Goal: Task Accomplishment & Management: Manage account settings

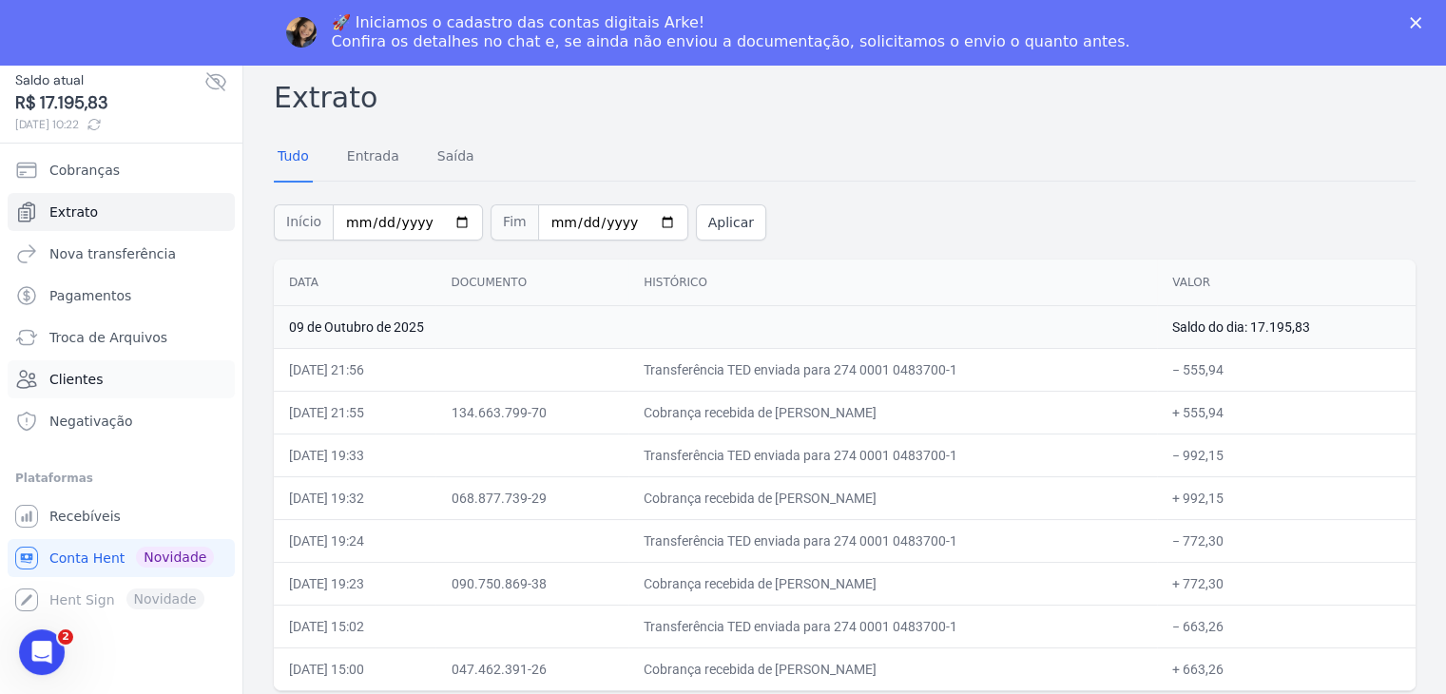
scroll to position [65, 0]
click at [89, 514] on span "Recebíveis" at bounding box center [84, 513] width 71 height 19
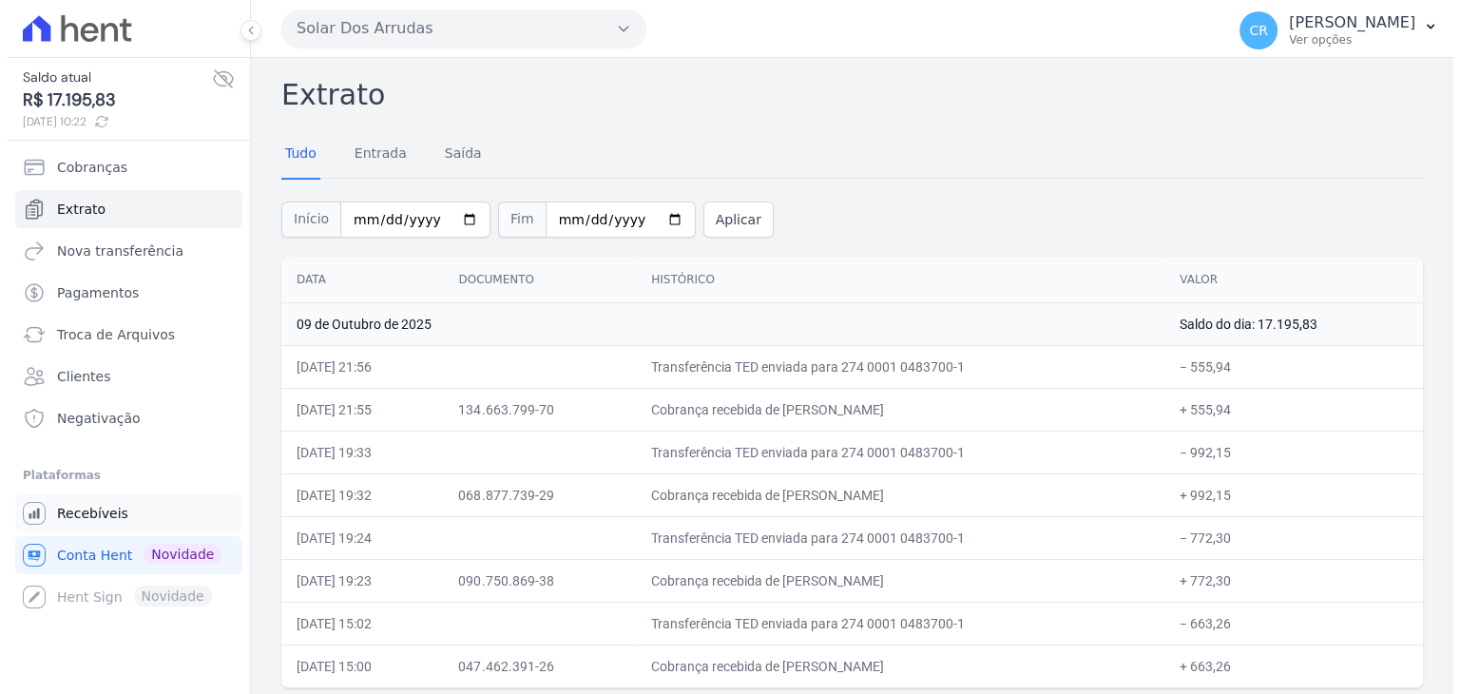
scroll to position [0, 0]
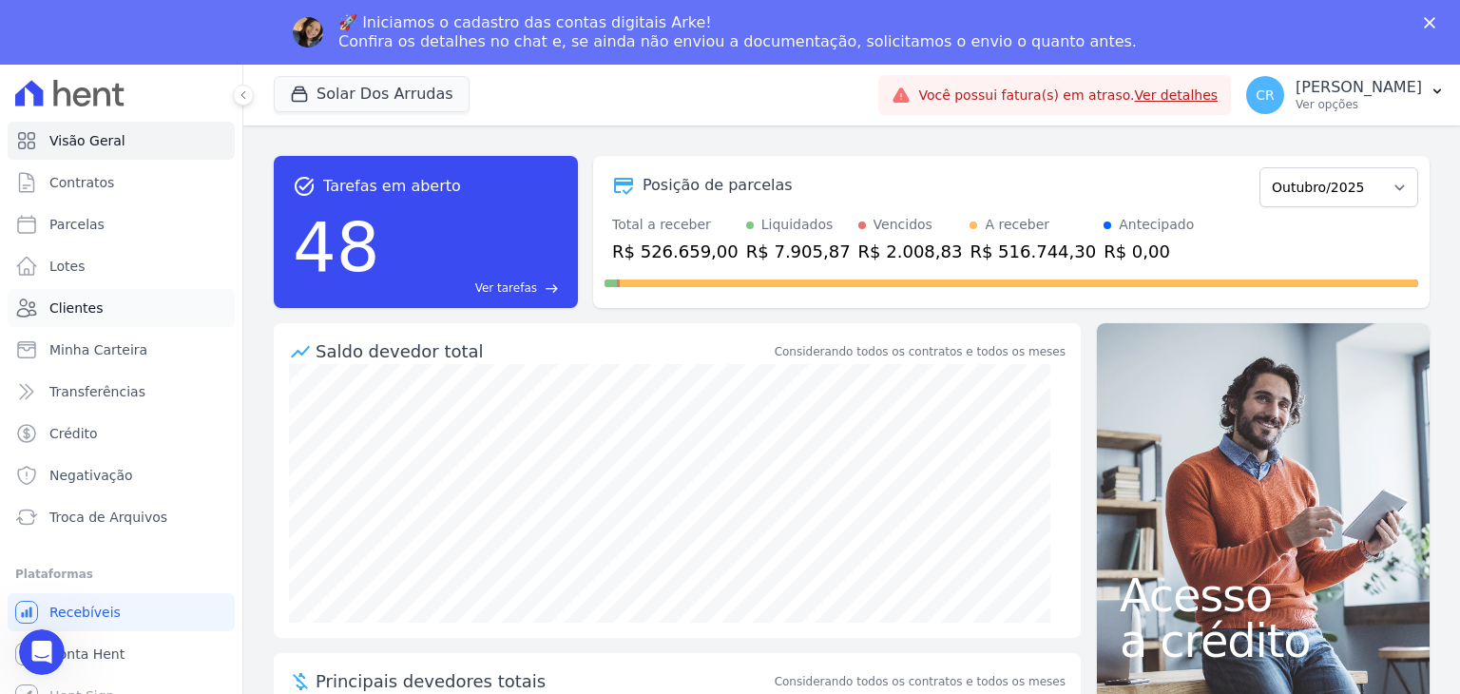
click at [87, 314] on span "Clientes" at bounding box center [75, 307] width 53 height 19
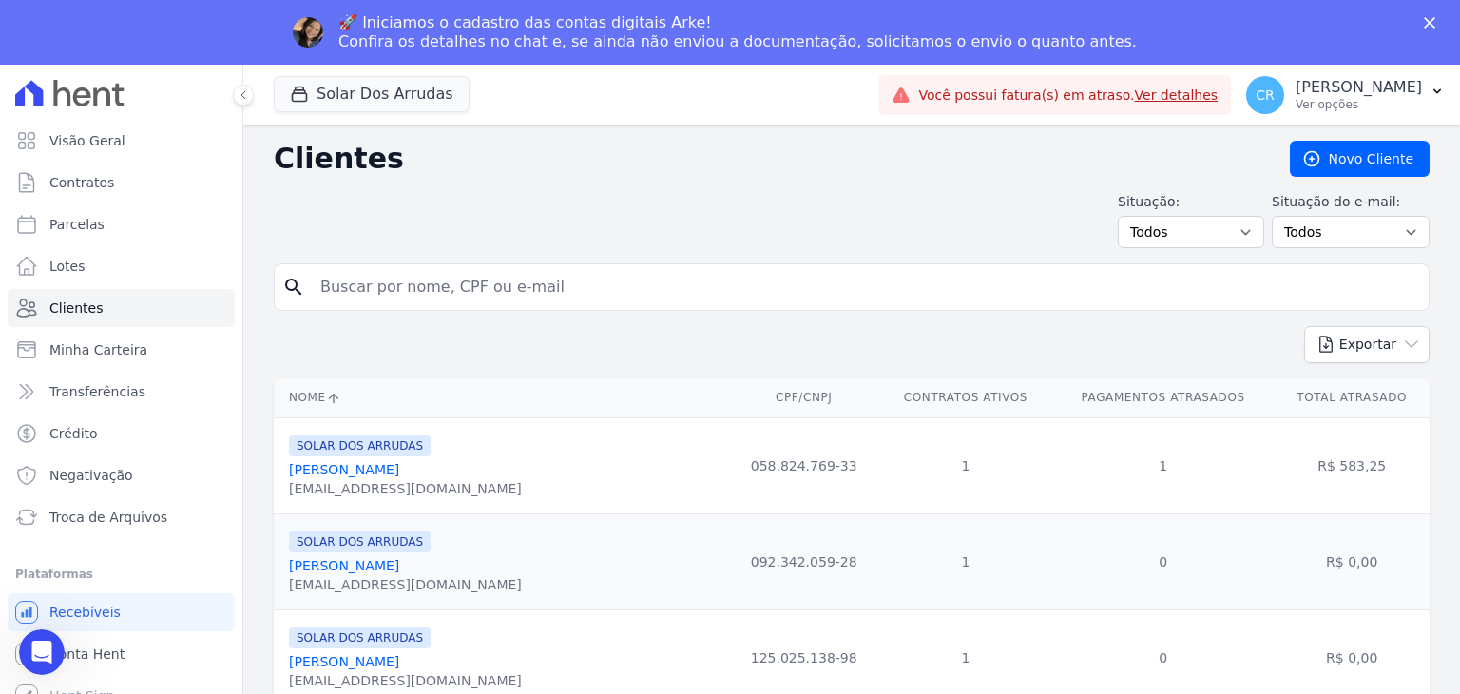
click at [385, 231] on div "Situação: Todos Adimplentes Inadimplentes Situação do e-mail: Todos Confirmado …" at bounding box center [852, 220] width 1156 height 56
click at [369, 288] on input "search" at bounding box center [865, 287] width 1112 height 38
type input "gazola"
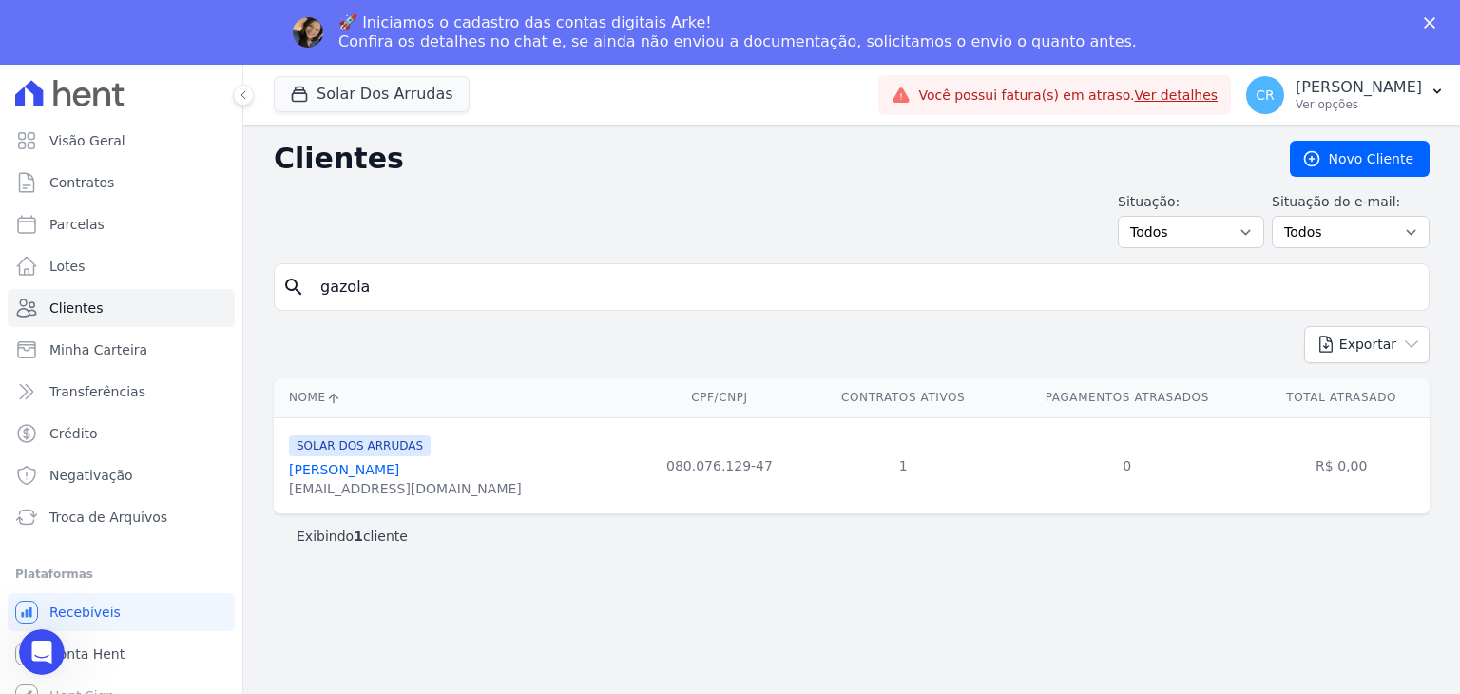
click at [399, 467] on link "[PERSON_NAME]" at bounding box center [344, 469] width 110 height 15
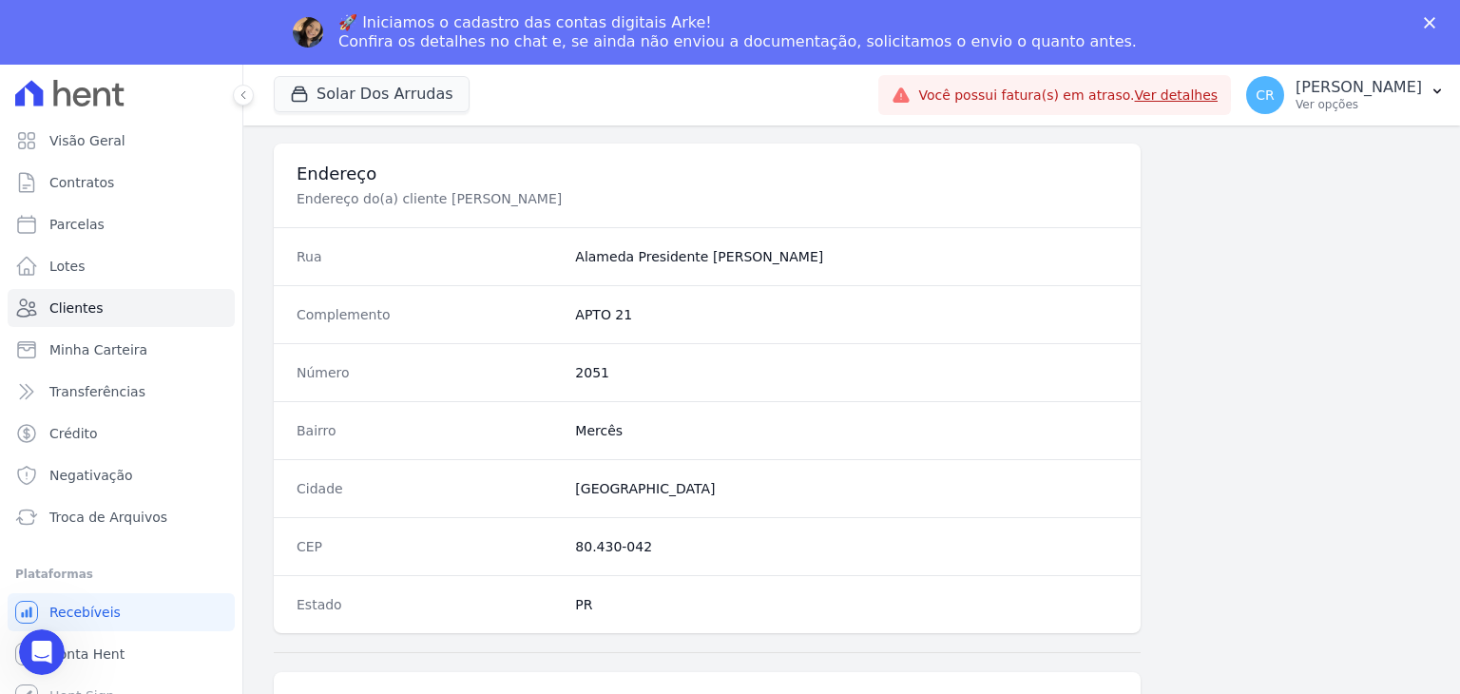
scroll to position [1079, 0]
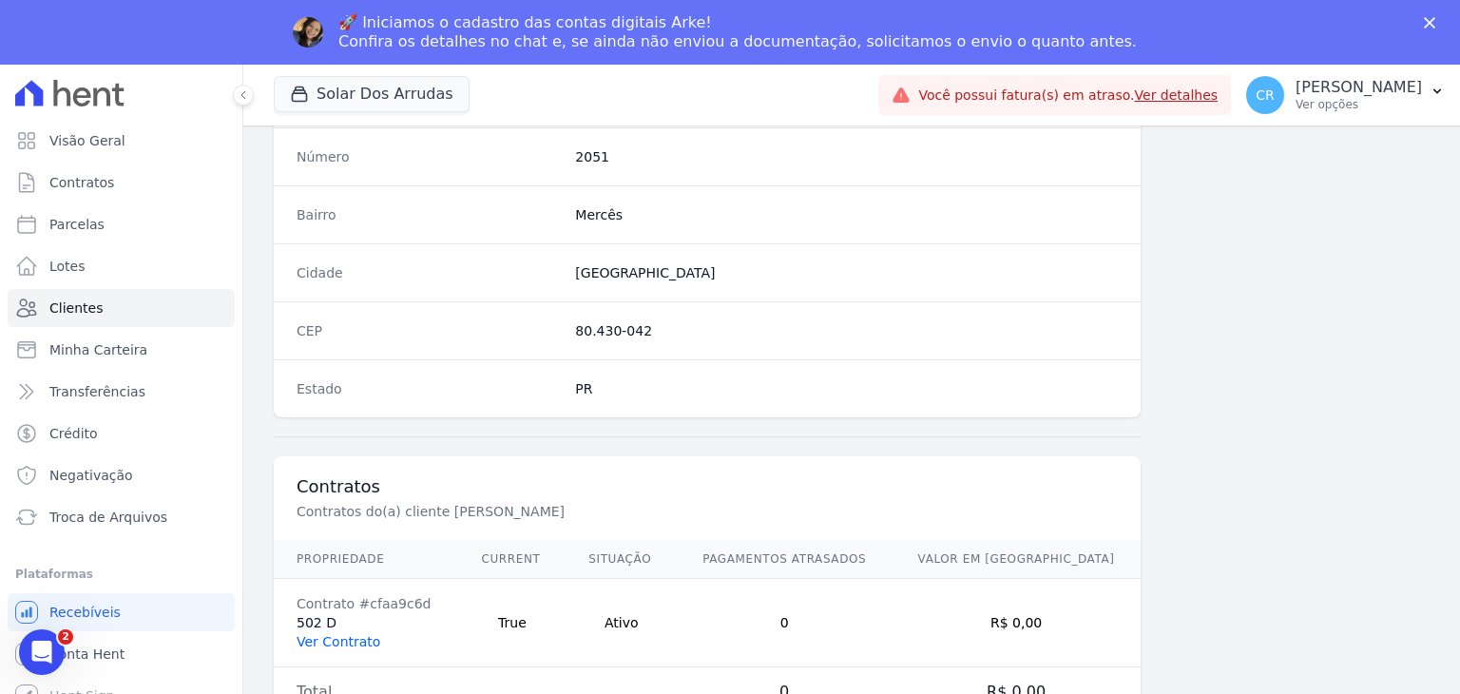
click at [353, 641] on link "Ver Contrato" at bounding box center [339, 641] width 84 height 15
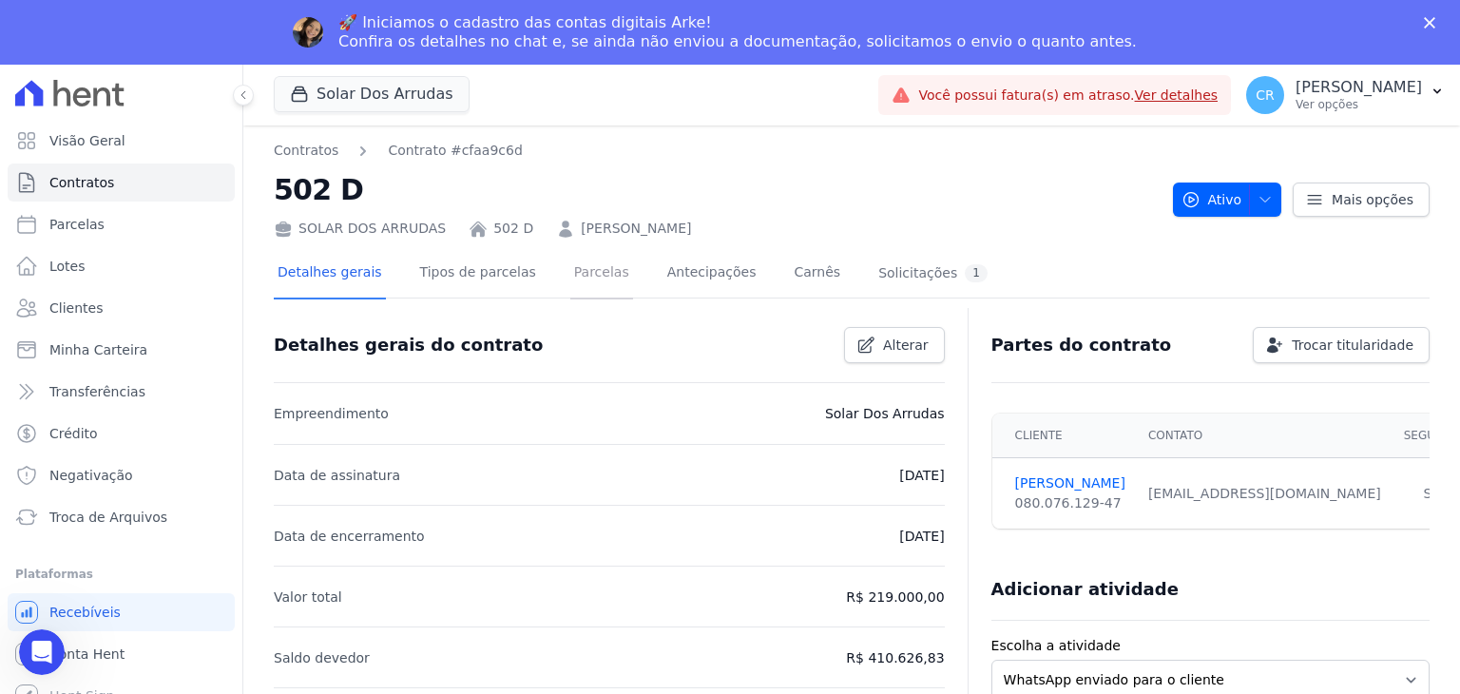
click at [586, 278] on link "Parcelas" at bounding box center [601, 274] width 63 height 50
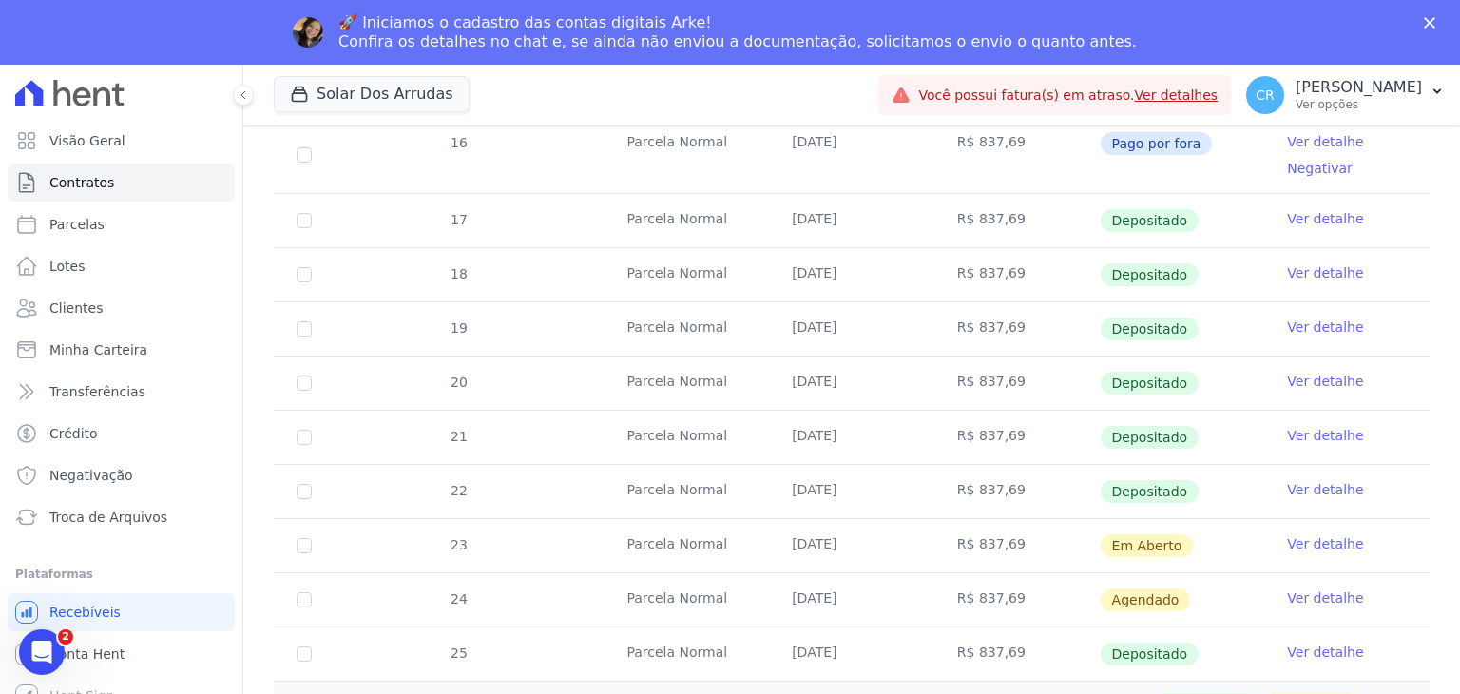
scroll to position [570, 0]
click at [1288, 537] on link "Ver detalhe" at bounding box center [1325, 542] width 76 height 19
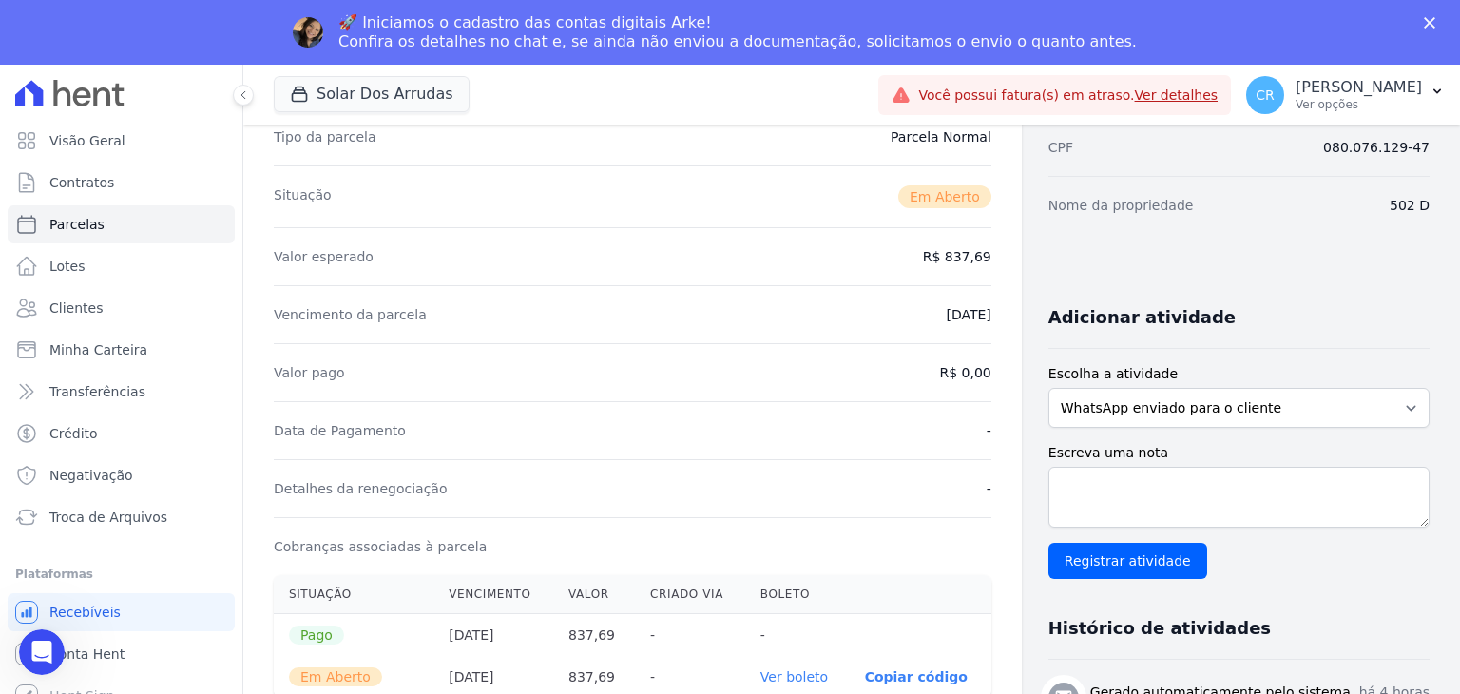
scroll to position [475, 0]
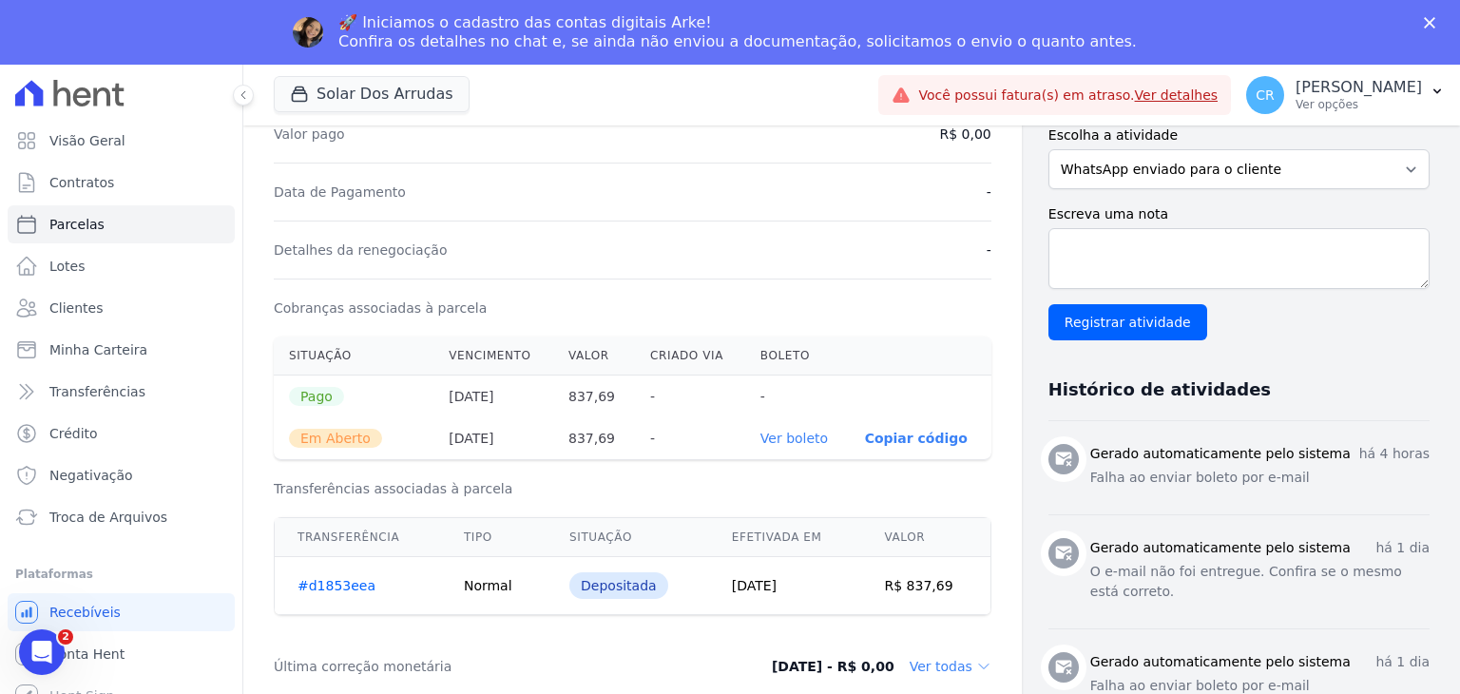
click at [781, 433] on link "Ver boleto" at bounding box center [793, 438] width 67 height 15
